Goal: Communication & Community: Answer question/provide support

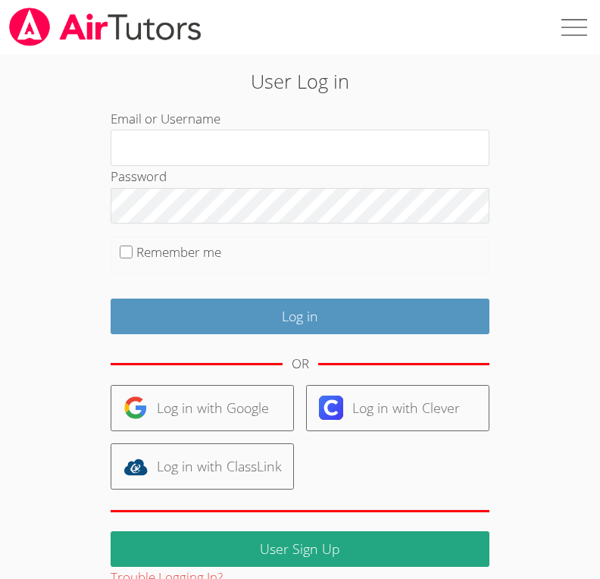
click at [61, 131] on div "User Log in Email or Username Password Remember me Log in OR Log in with Google…" at bounding box center [300, 322] width 600 height 534
click at [44, 203] on div "User Log in Email or Username Password Remember me Log in OR Log in with Google…" at bounding box center [300, 322] width 600 height 534
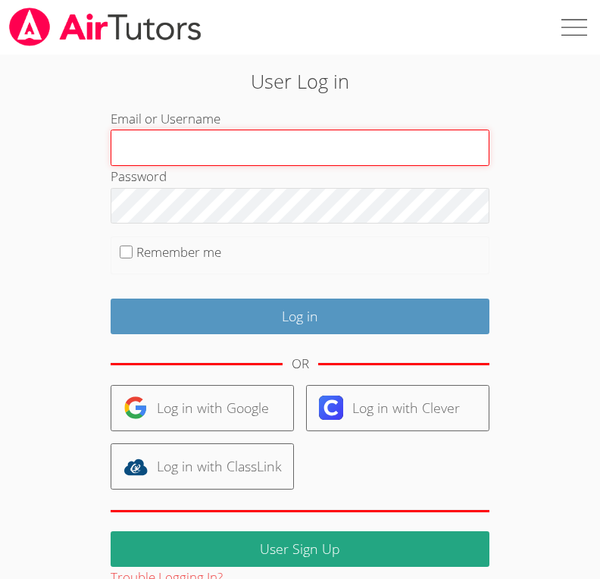
click at [213, 163] on input "Email or Username" at bounding box center [300, 148] width 379 height 36
type input "Kheauriw"
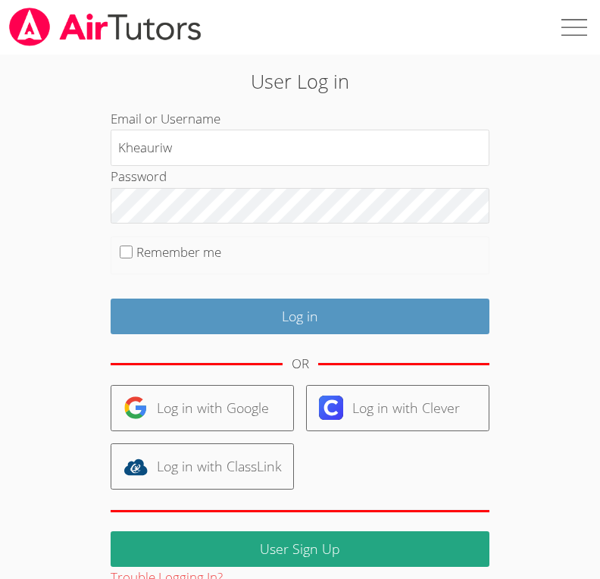
click at [333, 324] on input "Log in" at bounding box center [300, 317] width 379 height 36
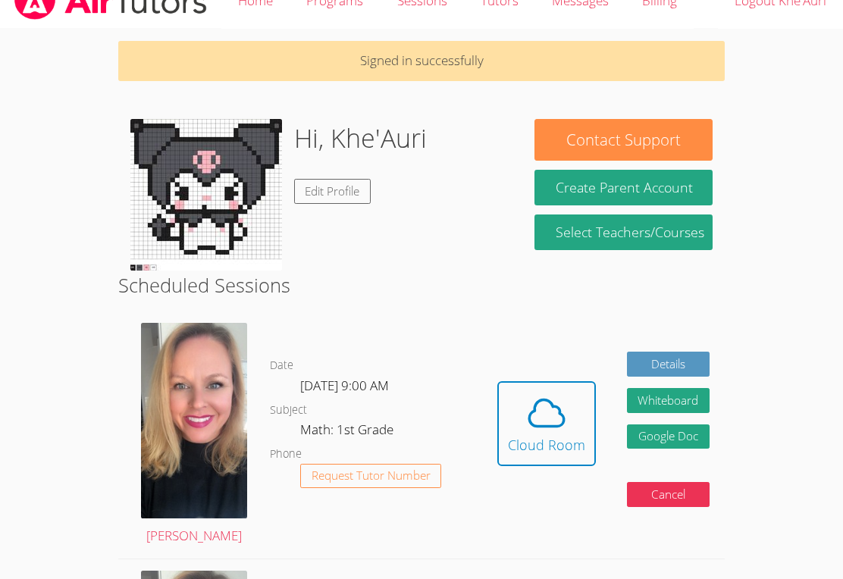
scroll to position [29, 0]
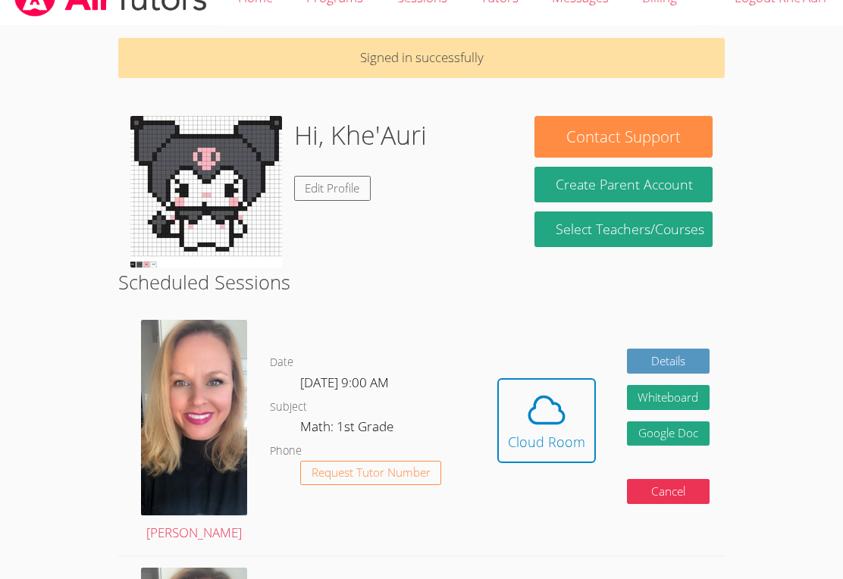
click at [565, 424] on icon at bounding box center [546, 410] width 42 height 42
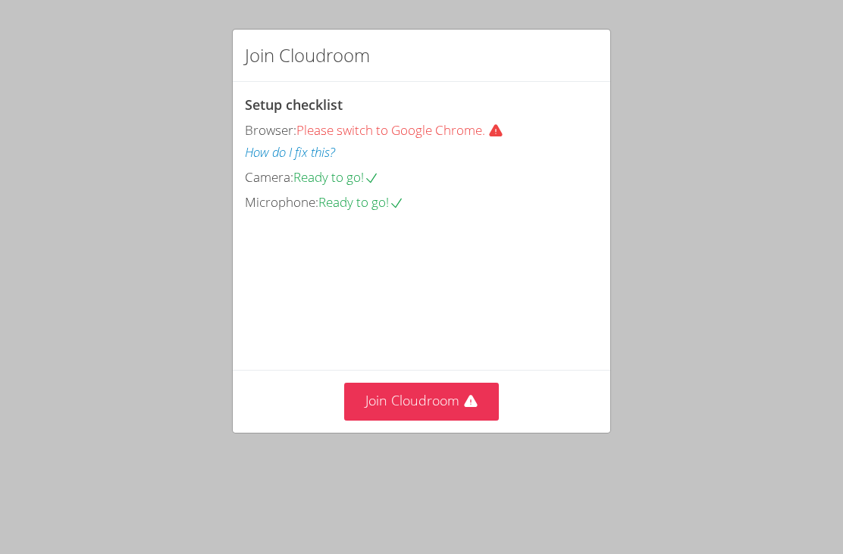
click at [439, 414] on button "Join Cloudroom" at bounding box center [421, 401] width 155 height 37
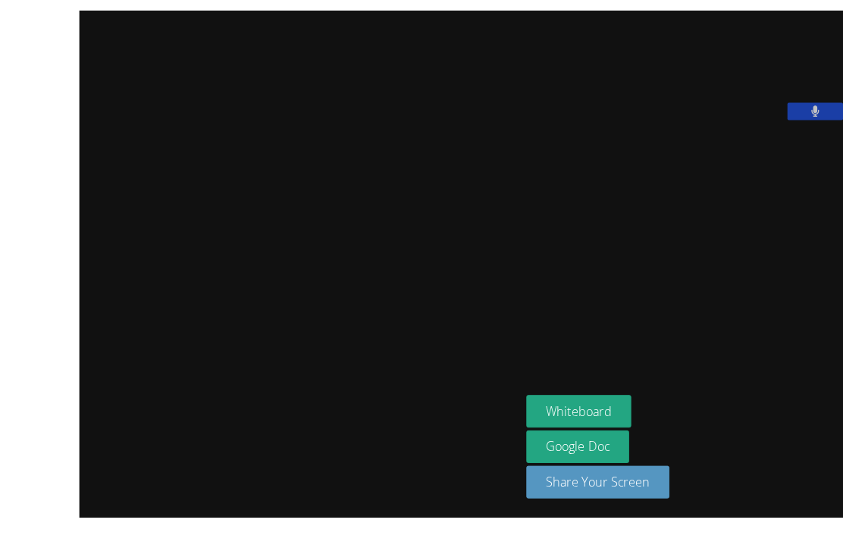
scroll to position [3, 0]
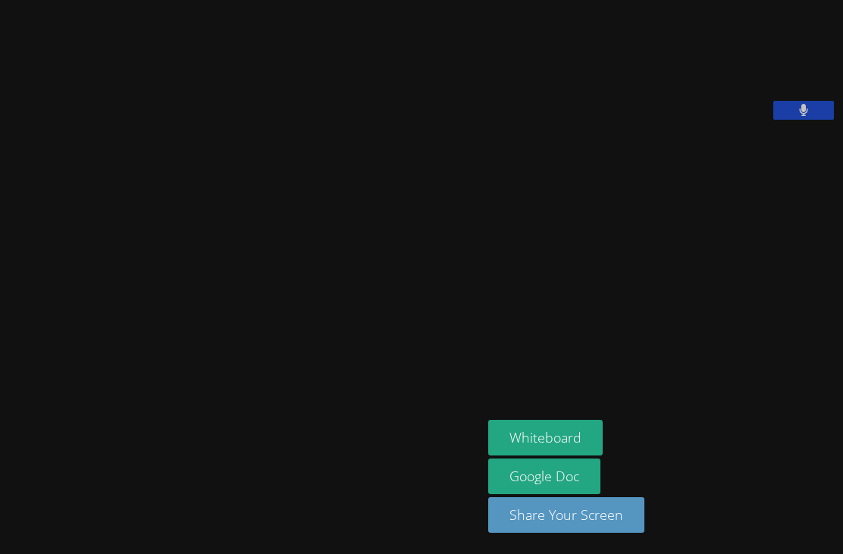
click at [355, 285] on video at bounding box center [240, 246] width 227 height 264
click at [355, 278] on video at bounding box center [240, 246] width 227 height 264
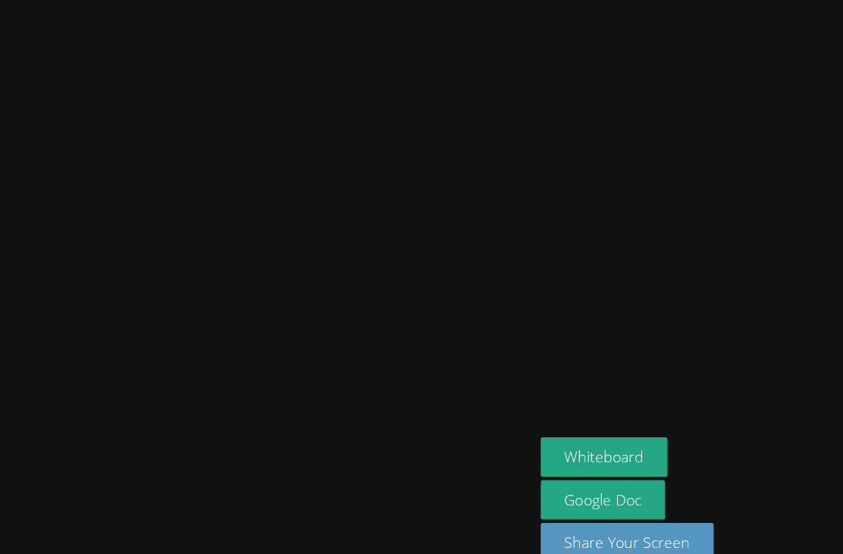
click at [182, 287] on video at bounding box center [240, 246] width 227 height 264
click at [167, 204] on video at bounding box center [240, 246] width 227 height 264
click at [159, 211] on video at bounding box center [240, 246] width 227 height 264
click at [167, 208] on video at bounding box center [240, 246] width 227 height 264
click at [169, 205] on video at bounding box center [240, 246] width 227 height 264
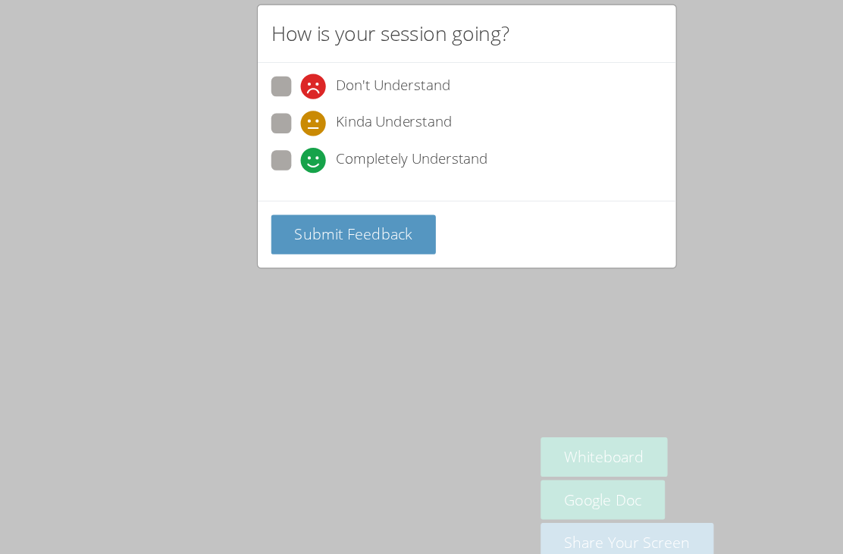
click at [390, 54] on div "How is your session going?" at bounding box center [421, 56] width 377 height 52
click at [382, 92] on span "Don't Understand" at bounding box center [354, 103] width 103 height 23
click at [284, 94] on input "Don't Understand" at bounding box center [277, 100] width 13 height 13
radio input "true"
click at [361, 92] on span "Don't Understand" at bounding box center [354, 103] width 103 height 23
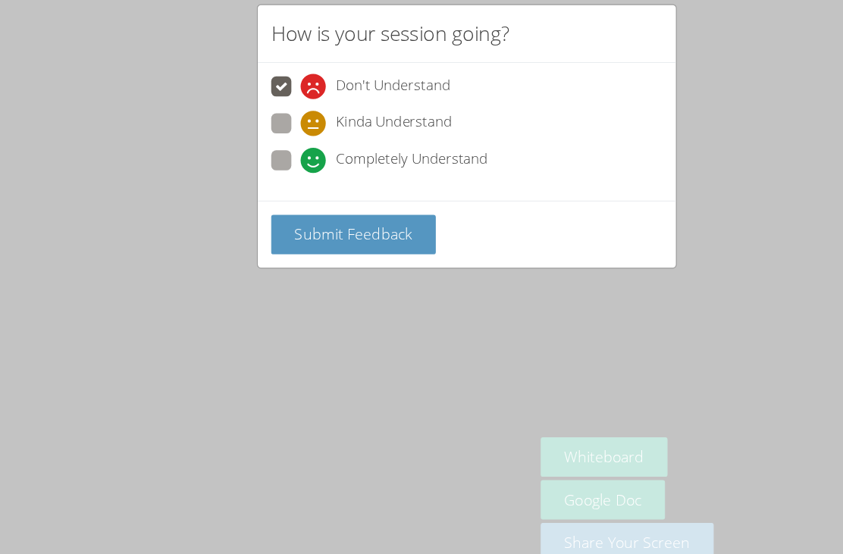
click at [284, 94] on input "Don't Understand" at bounding box center [277, 100] width 13 height 13
click at [360, 125] on span "Kinda Understand" at bounding box center [355, 136] width 105 height 23
click at [284, 127] on input "Kinda Understand" at bounding box center [277, 133] width 13 height 13
radio input "true"
click at [350, 158] on span "Completely Understand" at bounding box center [371, 169] width 137 height 23
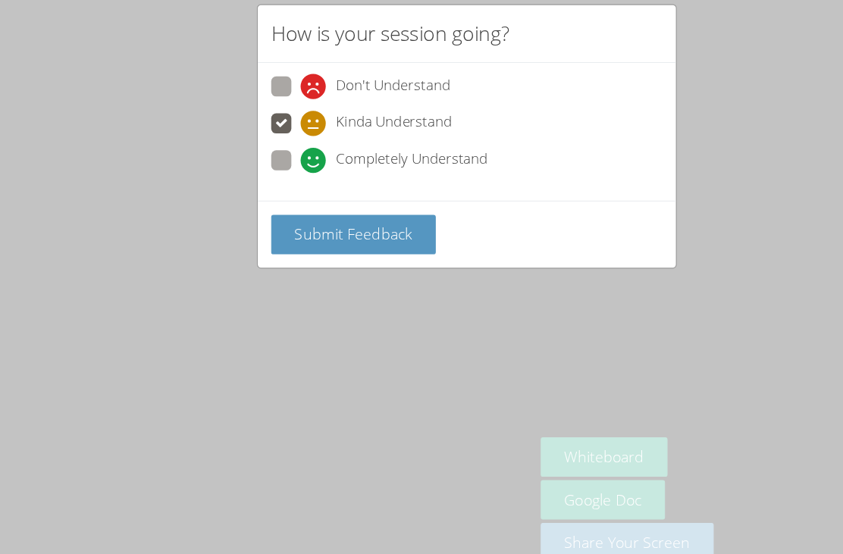
click at [284, 161] on input "Completely Understand" at bounding box center [277, 167] width 13 height 13
radio input "true"
click at [271, 227] on span "Submit Feedback" at bounding box center [319, 236] width 106 height 18
